Goal: Task Accomplishment & Management: Use online tool/utility

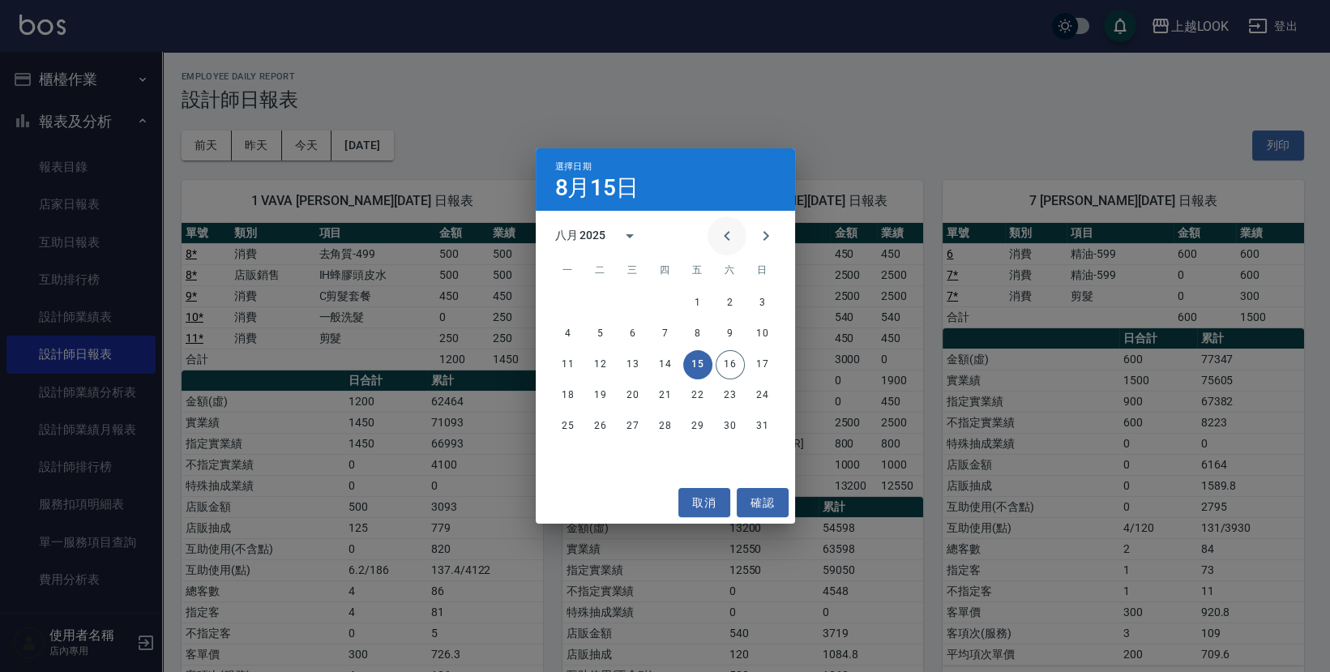
click at [733, 236] on icon "Previous month" at bounding box center [726, 235] width 19 height 19
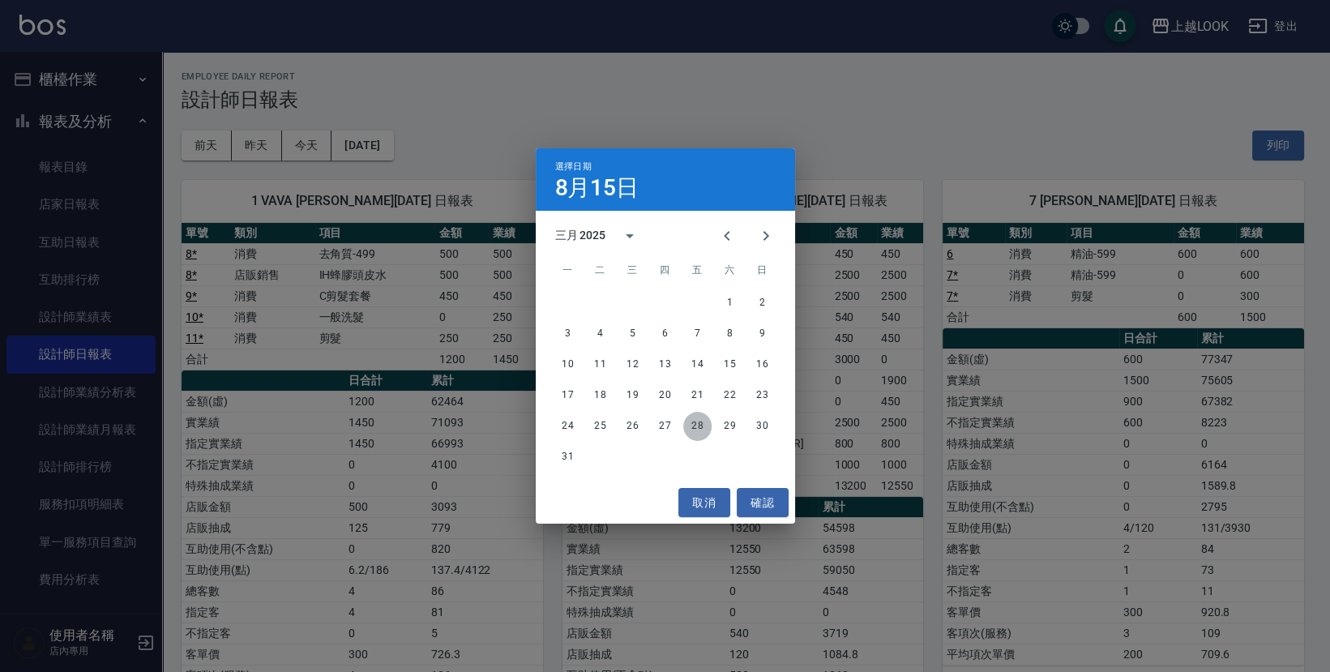
click at [691, 422] on button "28" at bounding box center [697, 426] width 29 height 29
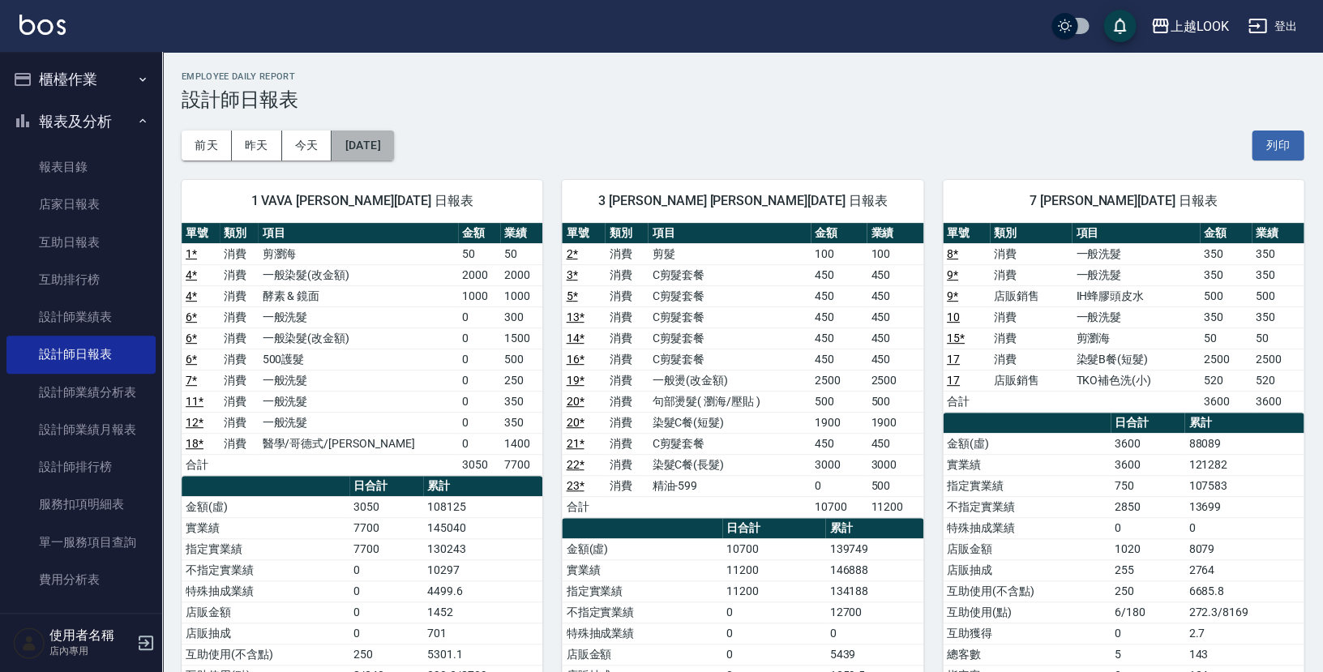
click at [393, 139] on button "[DATE]" at bounding box center [363, 146] width 62 height 30
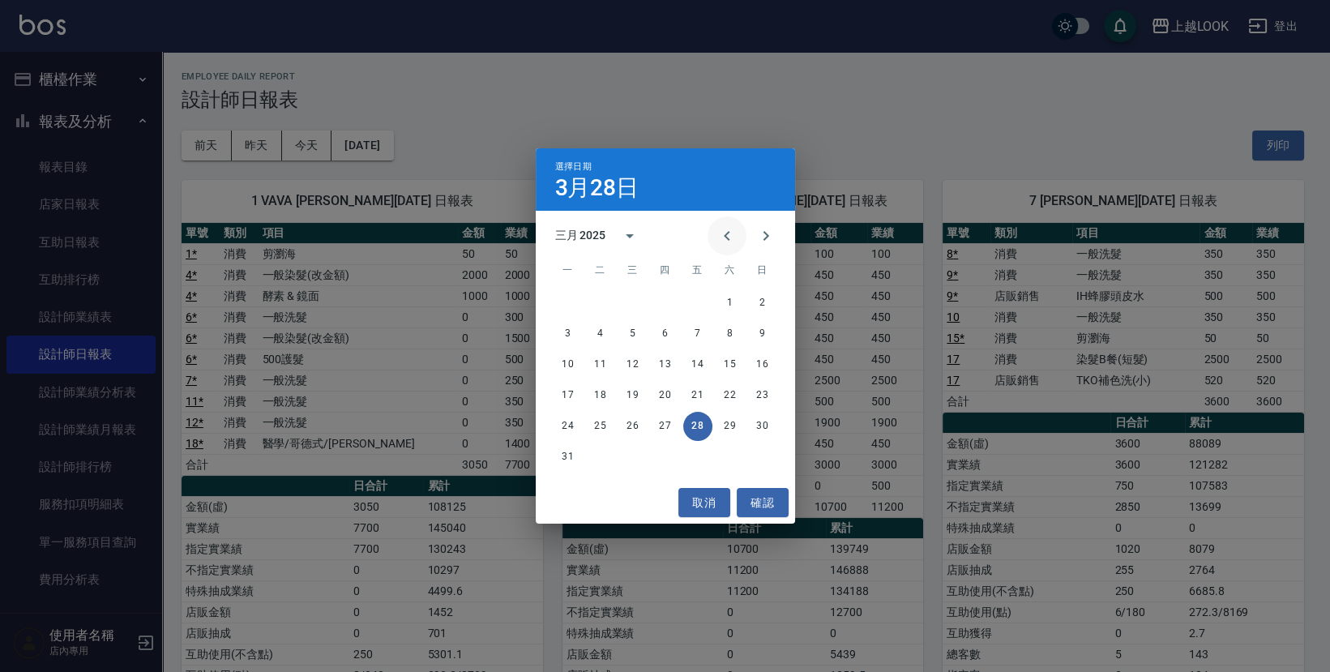
click at [737, 231] on icon "Previous month" at bounding box center [726, 235] width 19 height 19
click at [737, 232] on icon "Previous month" at bounding box center [726, 235] width 19 height 19
click at [666, 395] on button "23" at bounding box center [665, 395] width 29 height 29
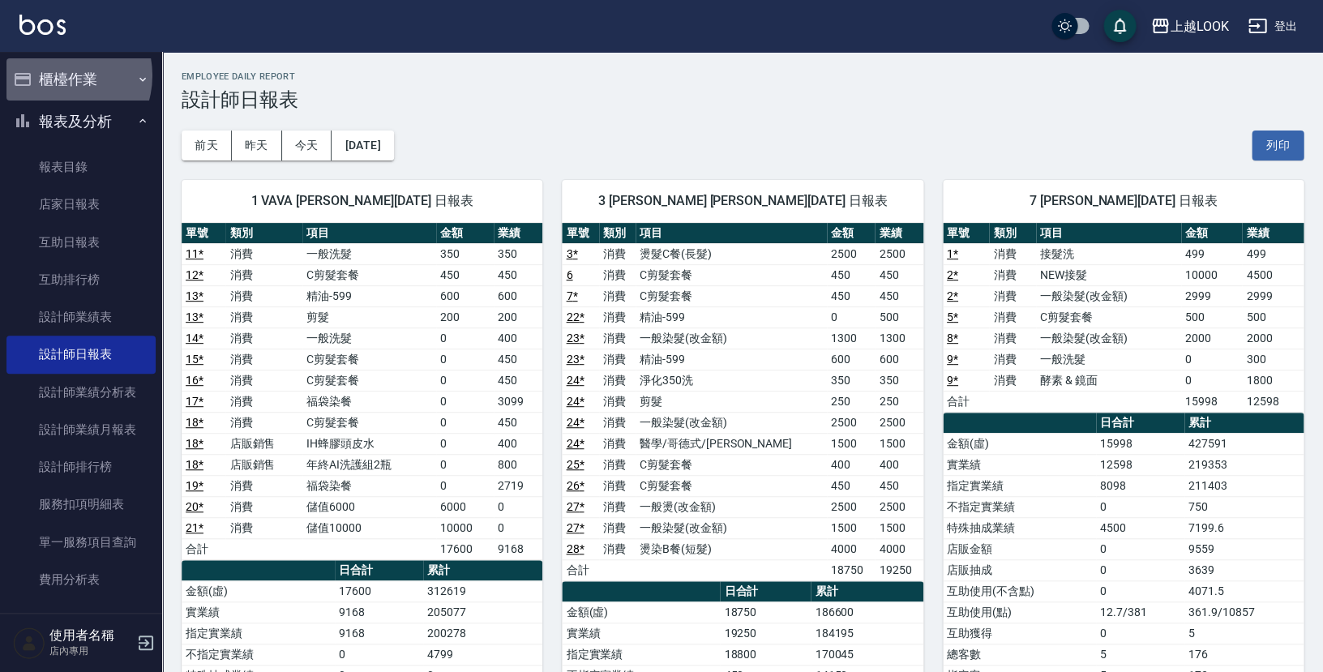
click at [57, 75] on button "櫃檯作業" at bounding box center [80, 79] width 149 height 42
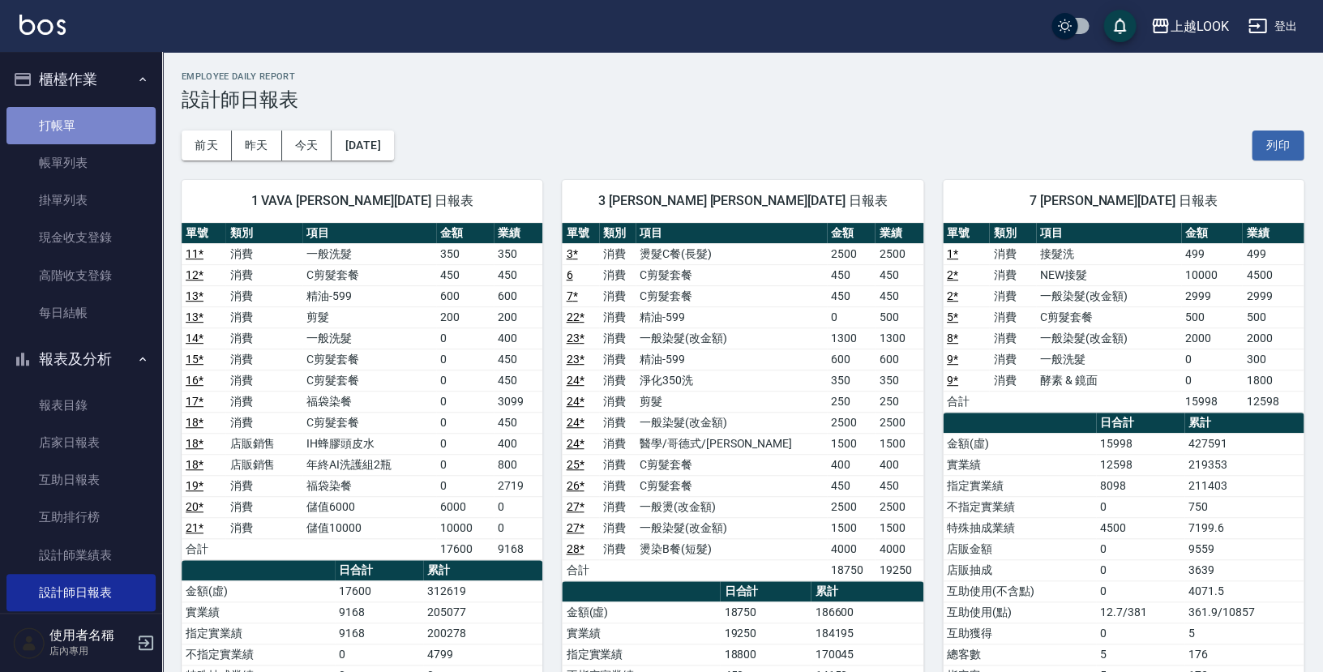
click at [99, 129] on link "打帳單" at bounding box center [80, 125] width 149 height 37
